Goal: Use online tool/utility: Utilize a website feature to perform a specific function

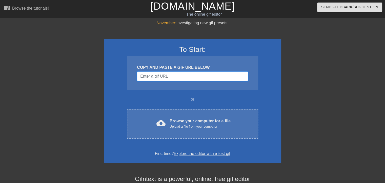
click at [158, 73] on input "Username" at bounding box center [192, 77] width 111 height 10
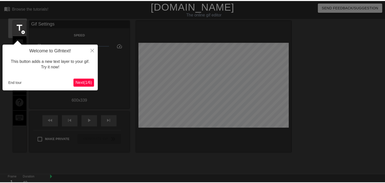
scroll to position [12, 0]
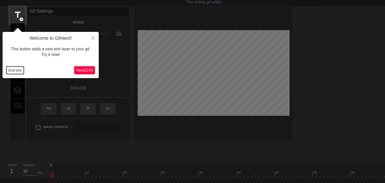
click at [14, 71] on button "End tour" at bounding box center [14, 71] width 17 height 8
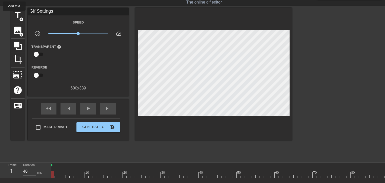
click at [14, 14] on span "title" at bounding box center [18, 15] width 10 height 10
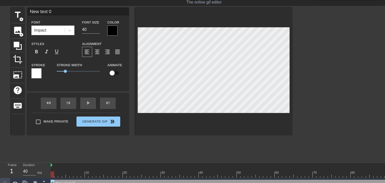
click at [115, 30] on div at bounding box center [112, 31] width 10 height 10
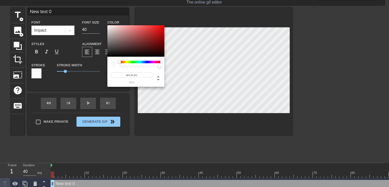
type input "#FFFFFF"
drag, startPoint x: 111, startPoint y: 34, endPoint x: 104, endPoint y: 24, distance: 11.8
click at [104, 24] on div "#FFFFFF hex" at bounding box center [194, 93] width 389 height 187
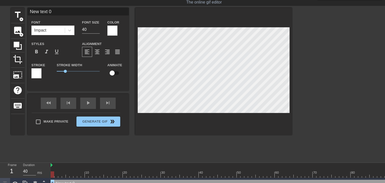
click at [113, 27] on div at bounding box center [112, 31] width 10 height 10
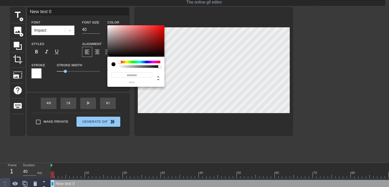
drag, startPoint x: 112, startPoint y: 51, endPoint x: 98, endPoint y: 68, distance: 21.9
click at [98, 66] on div "#000000 hex" at bounding box center [194, 93] width 389 height 187
type input "#FFFFFF"
drag, startPoint x: 119, startPoint y: 34, endPoint x: 95, endPoint y: 20, distance: 27.1
click at [95, 20] on div "#FFFFFF hex" at bounding box center [194, 93] width 389 height 187
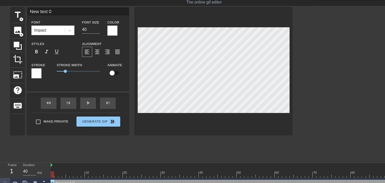
click at [36, 74] on div at bounding box center [36, 73] width 10 height 10
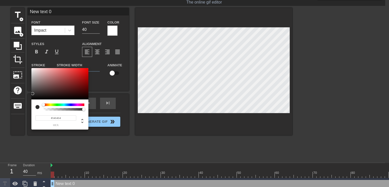
type input "#000000"
drag, startPoint x: 35, startPoint y: 87, endPoint x: 16, endPoint y: 112, distance: 31.5
click at [16, 111] on div "#000000 hex" at bounding box center [194, 93] width 389 height 187
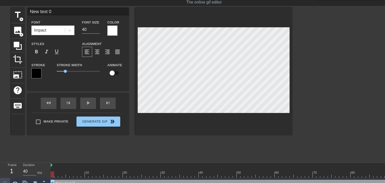
scroll to position [1, 1]
type input "E"
type textarea "E"
type input "En"
type textarea "En"
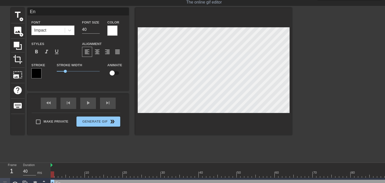
type input "Eng"
type textarea "Eng"
type input "Engi"
type textarea "Engi"
type input "Engin"
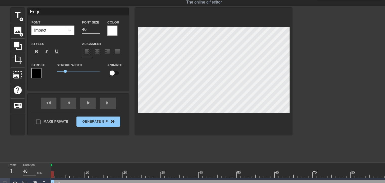
type textarea "Engin"
type input "Engine"
type textarea "Engine"
type input "Engine"
type textarea "Engine"
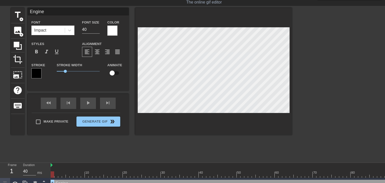
scroll to position [1, 0]
type input "EngineT"
type textarea "Engine T"
type input "EngineTe"
type textarea "Engine Te"
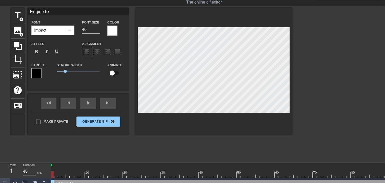
type input "EngineTes"
type textarea "Engine Tes"
type input "EngineTest"
type textarea "Engine Test"
click at [98, 53] on span "format_align_center" at bounding box center [97, 52] width 6 height 6
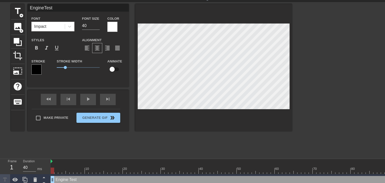
scroll to position [22, 0]
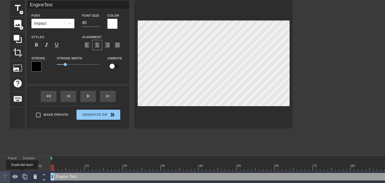
click at [22, 174] on icon at bounding box center [25, 177] width 6 height 6
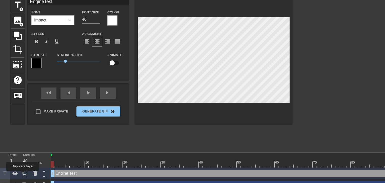
click at [23, 175] on icon at bounding box center [25, 174] width 5 height 6
type input "T"
type textarea "T"
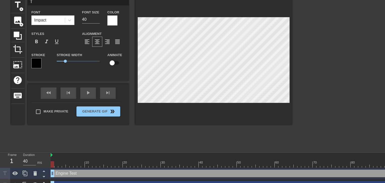
scroll to position [1, 1]
type input "Tu"
type textarea "Tu"
type input "Tur"
type textarea "Tur"
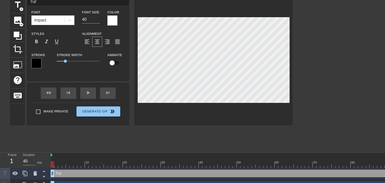
type input "Turb"
type textarea "Turb"
type input "Turbo"
type textarea "Turbo"
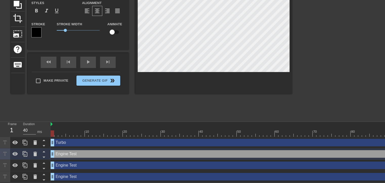
scroll to position [1, 1]
type input "V"
type textarea "V"
type input "Va"
type textarea "Va"
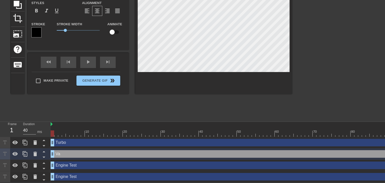
type input "Val"
type textarea "Val"
type input "Valv"
type textarea "Valv"
type input "Valve"
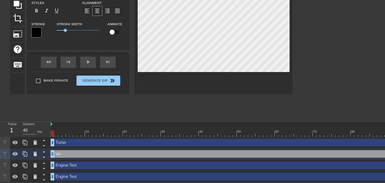
type textarea "Valve"
type input "Valves"
type textarea "Valves"
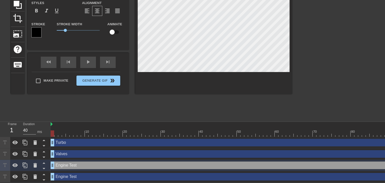
scroll to position [1, 1]
type input "L"
type textarea "L"
type input "LS"
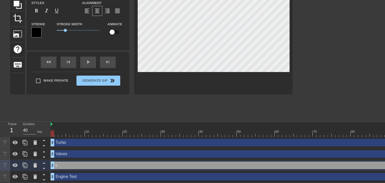
type textarea "LS"
type input "LSE"
type textarea "LSE"
click at [180, 114] on div "menu_book Browse the tutorials! [DOMAIN_NAME] The online gif editor Send Feedba…" at bounding box center [192, 65] width 385 height 236
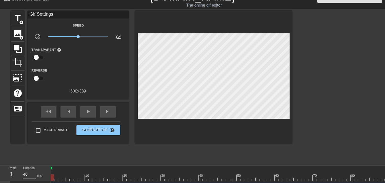
scroll to position [0, 0]
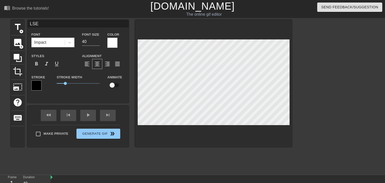
click at [113, 86] on input "checkbox" at bounding box center [112, 85] width 29 height 10
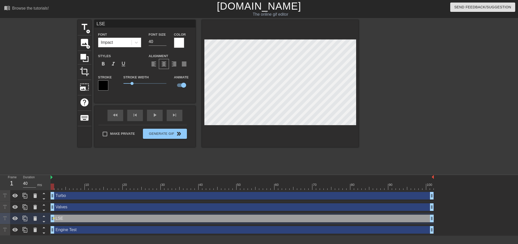
drag, startPoint x: 52, startPoint y: 188, endPoint x: 15, endPoint y: 172, distance: 40.8
click at [15, 172] on div "menu_book Browse the tutorials! [DOMAIN_NAME] The online gif editor Send Feedba…" at bounding box center [259, 118] width 518 height 236
click at [181, 84] on input "checkbox" at bounding box center [183, 85] width 29 height 10
checkbox input "false"
drag, startPoint x: 51, startPoint y: 185, endPoint x: -72, endPoint y: 175, distance: 123.9
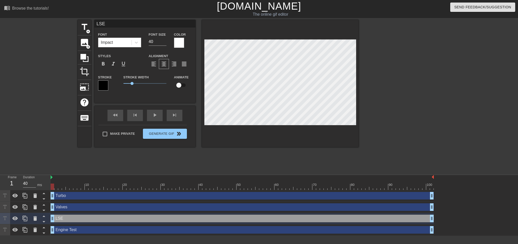
click at [0, 175] on html "menu_book Browse the tutorials! [DOMAIN_NAME] The online gif editor Send Feedba…" at bounding box center [259, 118] width 518 height 236
type input "EngineTest"
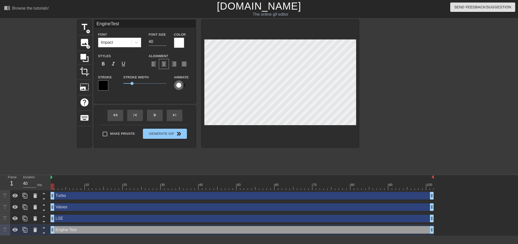
click at [181, 82] on input "checkbox" at bounding box center [178, 85] width 29 height 10
checkbox input "true"
type input "EngineTest"
drag, startPoint x: 51, startPoint y: 188, endPoint x: 162, endPoint y: 193, distance: 111.9
click at [162, 183] on div "10 20 30 40 50 60 70 80 90 100 Turbo drag_handle drag_handle Valves drag_handle…" at bounding box center [285, 205] width 468 height 61
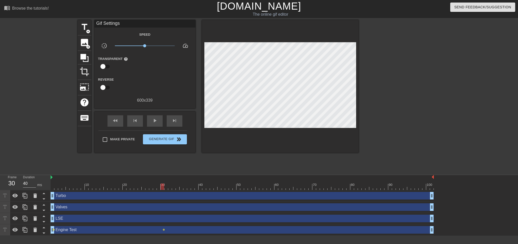
click at [53, 183] on span "lens" at bounding box center [54, 230] width 2 height 2
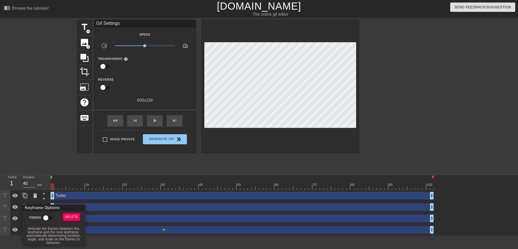
click at [46, 183] on input "Tween" at bounding box center [45, 218] width 29 height 10
checkbox input "true"
click at [53, 150] on div at bounding box center [259, 124] width 518 height 249
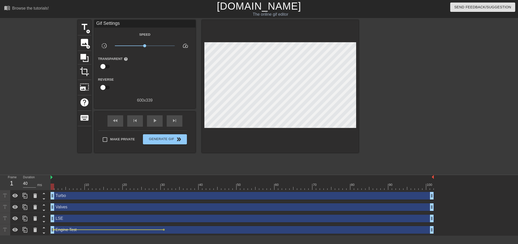
click at [156, 156] on div "title add_circle image add_circle crop photo_size_select_large help keyboard Gi…" at bounding box center [218, 96] width 281 height 152
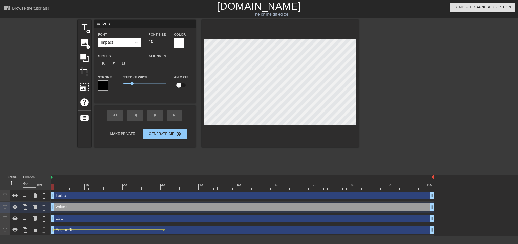
click at [163, 183] on div at bounding box center [242, 187] width 383 height 6
click at [179, 85] on input "checkbox" at bounding box center [178, 85] width 29 height 10
checkbox input "true"
click at [52, 183] on div at bounding box center [242, 187] width 383 height 6
click at [53, 183] on span "lens" at bounding box center [54, 207] width 2 height 2
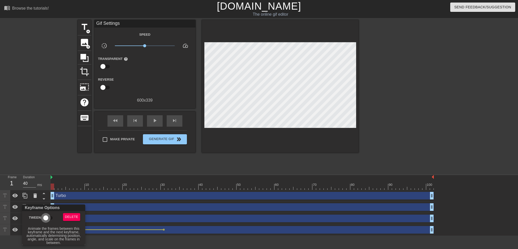
click at [46, 183] on input "Tween" at bounding box center [45, 218] width 29 height 10
checkbox input "true"
click at [41, 158] on div at bounding box center [259, 124] width 518 height 249
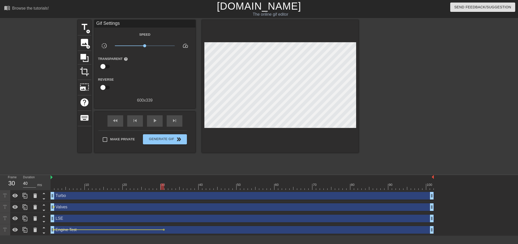
click at [163, 183] on div at bounding box center [242, 187] width 383 height 6
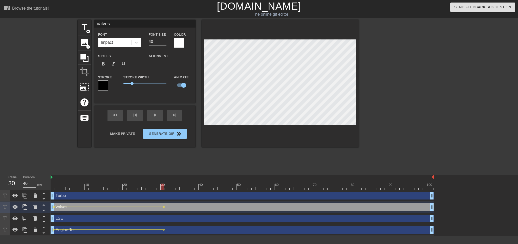
type input "Turbo"
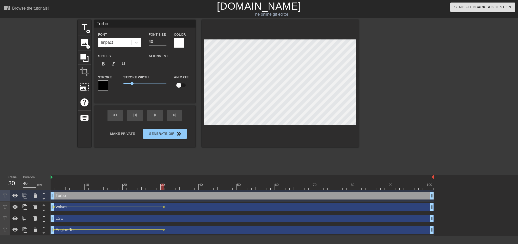
click at [181, 82] on input "checkbox" at bounding box center [178, 85] width 29 height 10
checkbox input "true"
click at [53, 183] on div at bounding box center [242, 187] width 383 height 6
type input "LSE"
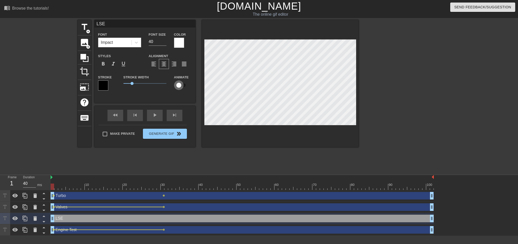
click at [183, 84] on input "checkbox" at bounding box center [178, 85] width 29 height 10
checkbox input "true"
click at [163, 183] on div at bounding box center [242, 187] width 383 height 6
click at [53, 183] on span "lens" at bounding box center [54, 196] width 2 height 2
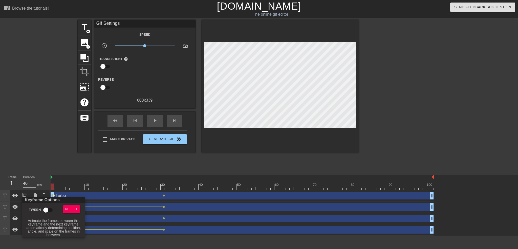
click at [46, 183] on input "Tween" at bounding box center [45, 210] width 29 height 10
checkbox input "true"
click at [49, 137] on div at bounding box center [259, 124] width 518 height 249
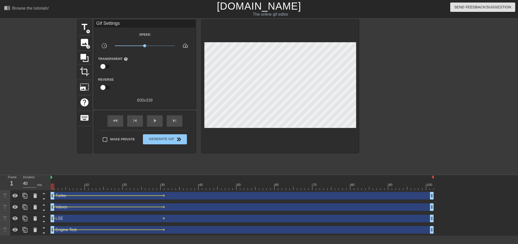
click at [53, 183] on span "lens" at bounding box center [54, 218] width 2 height 2
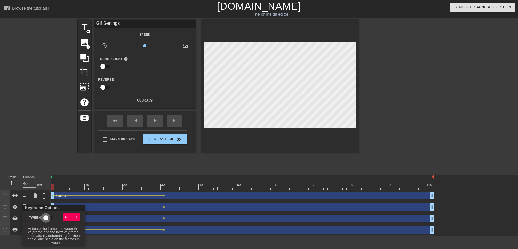
click at [47, 183] on input "Tween" at bounding box center [45, 218] width 29 height 10
checkbox input "true"
click at [47, 136] on div at bounding box center [259, 124] width 518 height 249
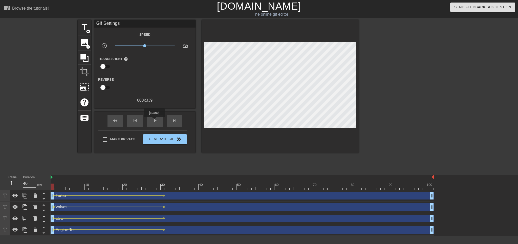
click at [154, 121] on span "play_arrow" at bounding box center [155, 121] width 6 height 6
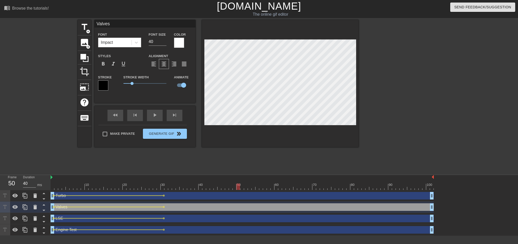
click at [237, 183] on div at bounding box center [242, 187] width 383 height 6
click at [151, 115] on div "play_arrow" at bounding box center [155, 115] width 16 height 11
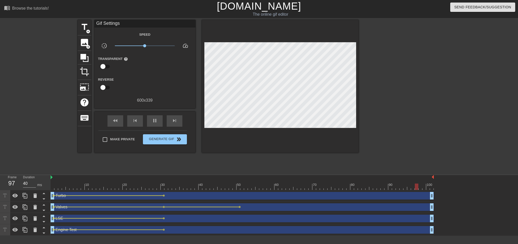
click at [383, 183] on div "Turbo drag_handle drag_handle" at bounding box center [242, 196] width 383 height 8
click at [153, 135] on button "Generate Gif double_arrow" at bounding box center [165, 139] width 44 height 10
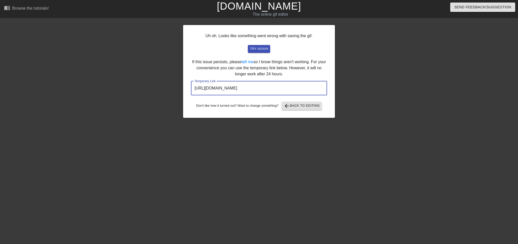
drag, startPoint x: 309, startPoint y: 89, endPoint x: 151, endPoint y: 88, distance: 158.1
click at [151, 88] on div "Uh oh. Looks like something went wrong with saving the gif. try again If this i…" at bounding box center [259, 96] width 518 height 152
